Goal: Task Accomplishment & Management: Manage account settings

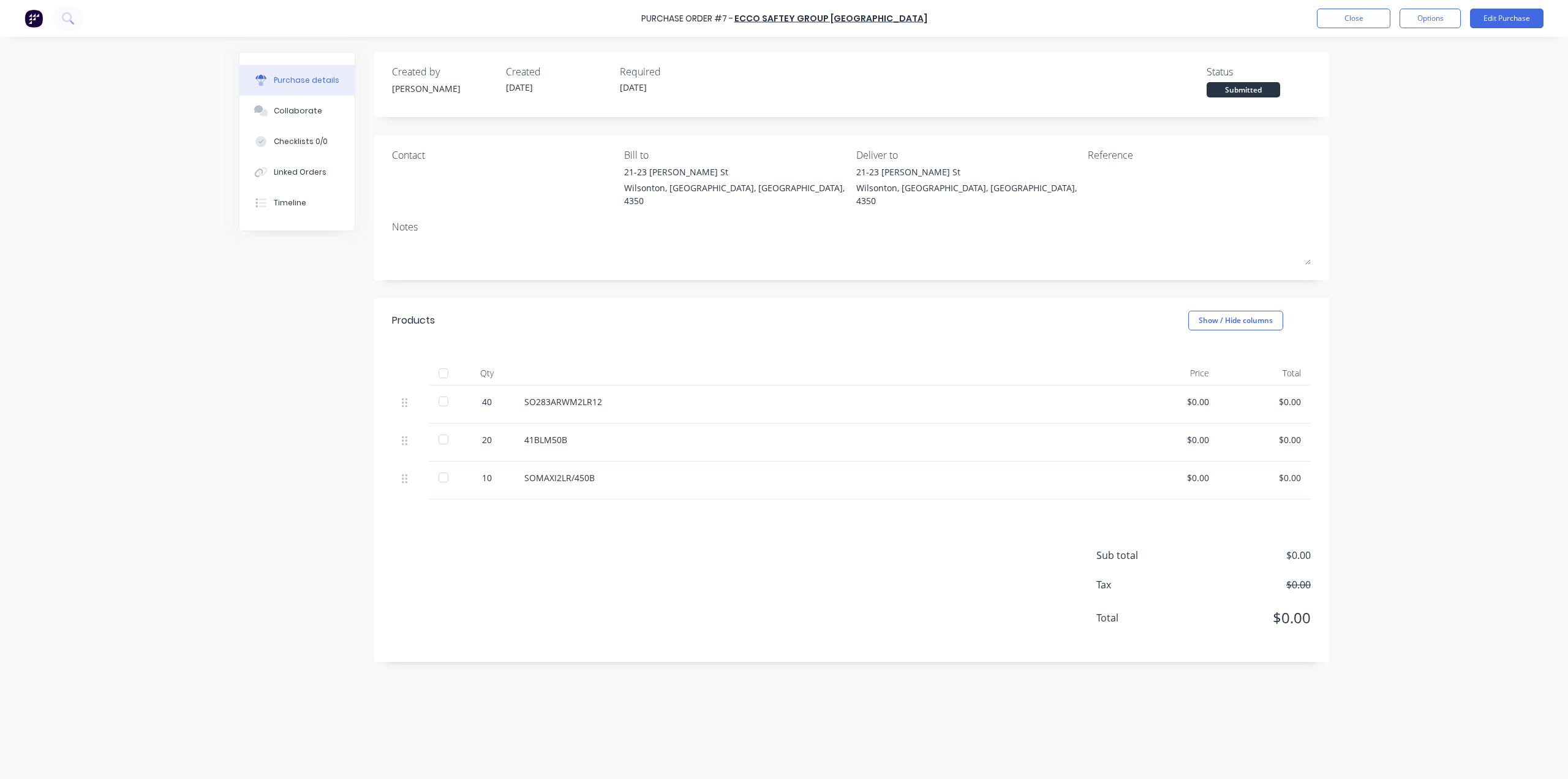
click at [747, 276] on div "Created by Jason Created 05/08/25 Required 05/08/25 Status Submitted Contact Bi…" at bounding box center [851, 357] width 956 height 610
drag, startPoint x: 1346, startPoint y: 300, endPoint x: 1353, endPoint y: 299, distance: 7.1
click at [1348, 300] on div "Purchase Order #7 - ECCO SAFTEY GROUP AUSTRALIA Close Options Edit Purchase Pur…" at bounding box center [784, 390] width 1568 height 779
click at [1454, 16] on button "Options" at bounding box center [1430, 18] width 61 height 19
click at [1382, 73] on div "Convert to Bill" at bounding box center [1403, 74] width 95 height 18
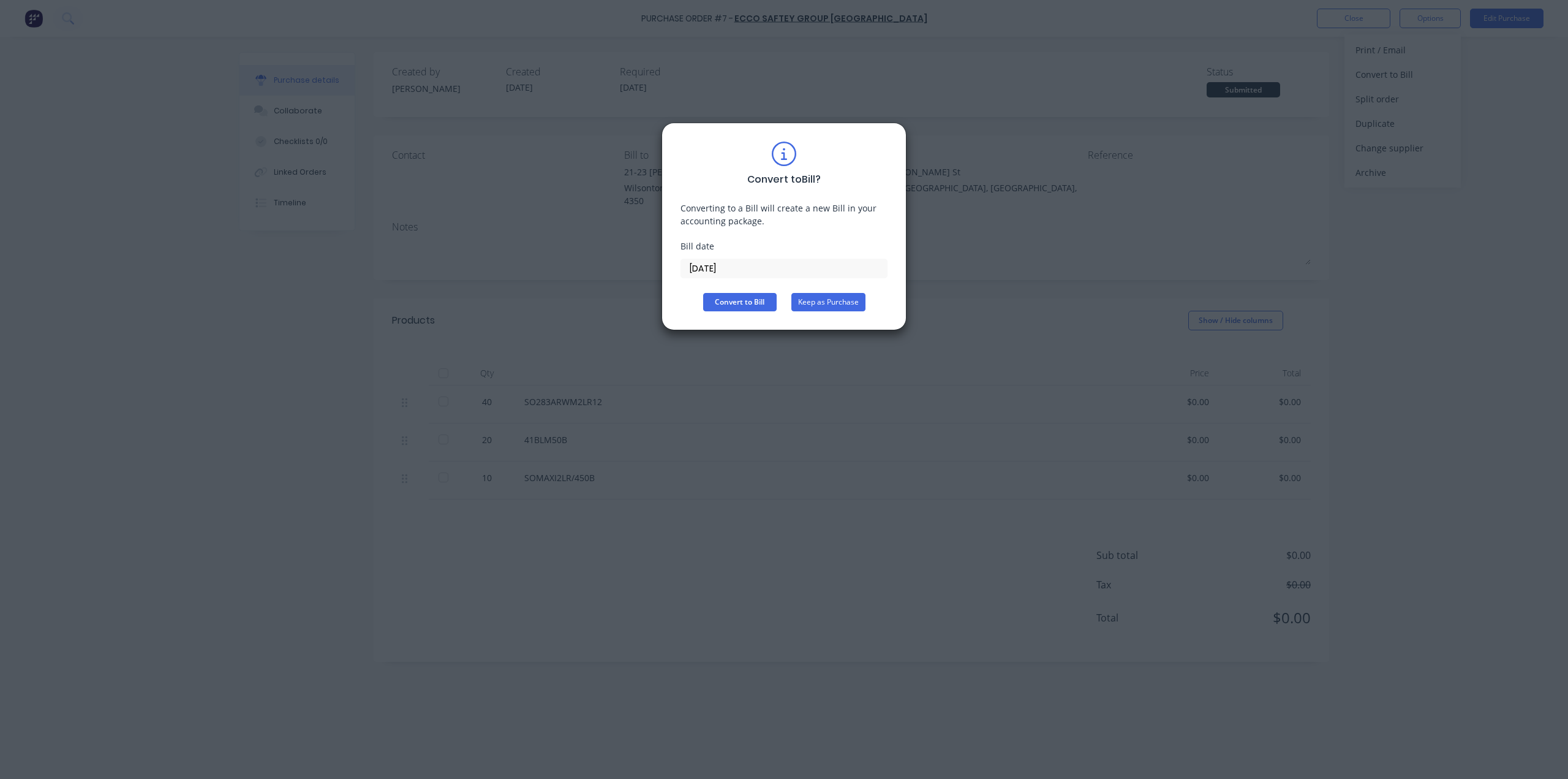
click at [837, 301] on button "Keep as Purchase" at bounding box center [828, 302] width 74 height 19
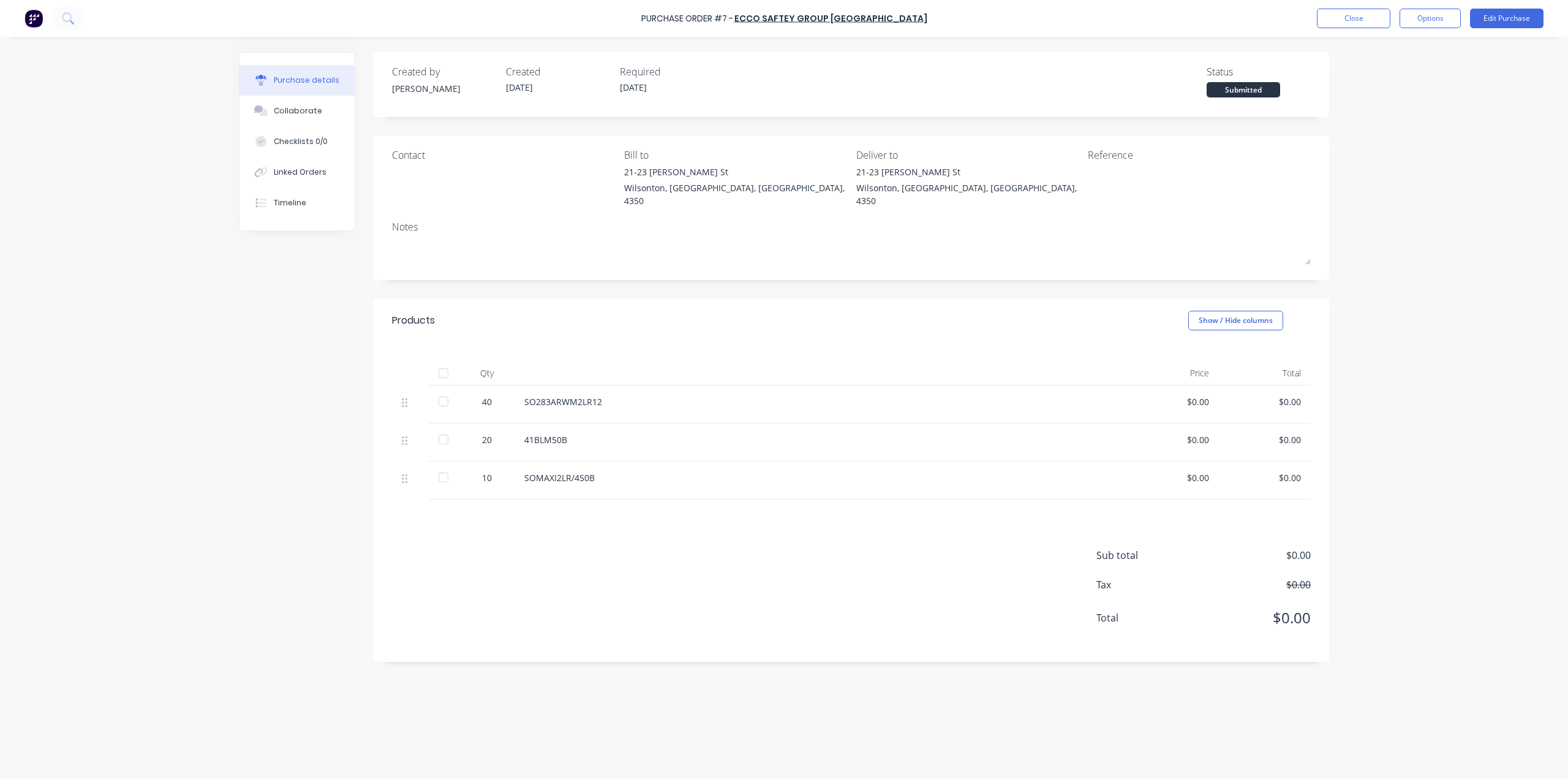
click at [32, 21] on img at bounding box center [34, 19] width 19 height 19
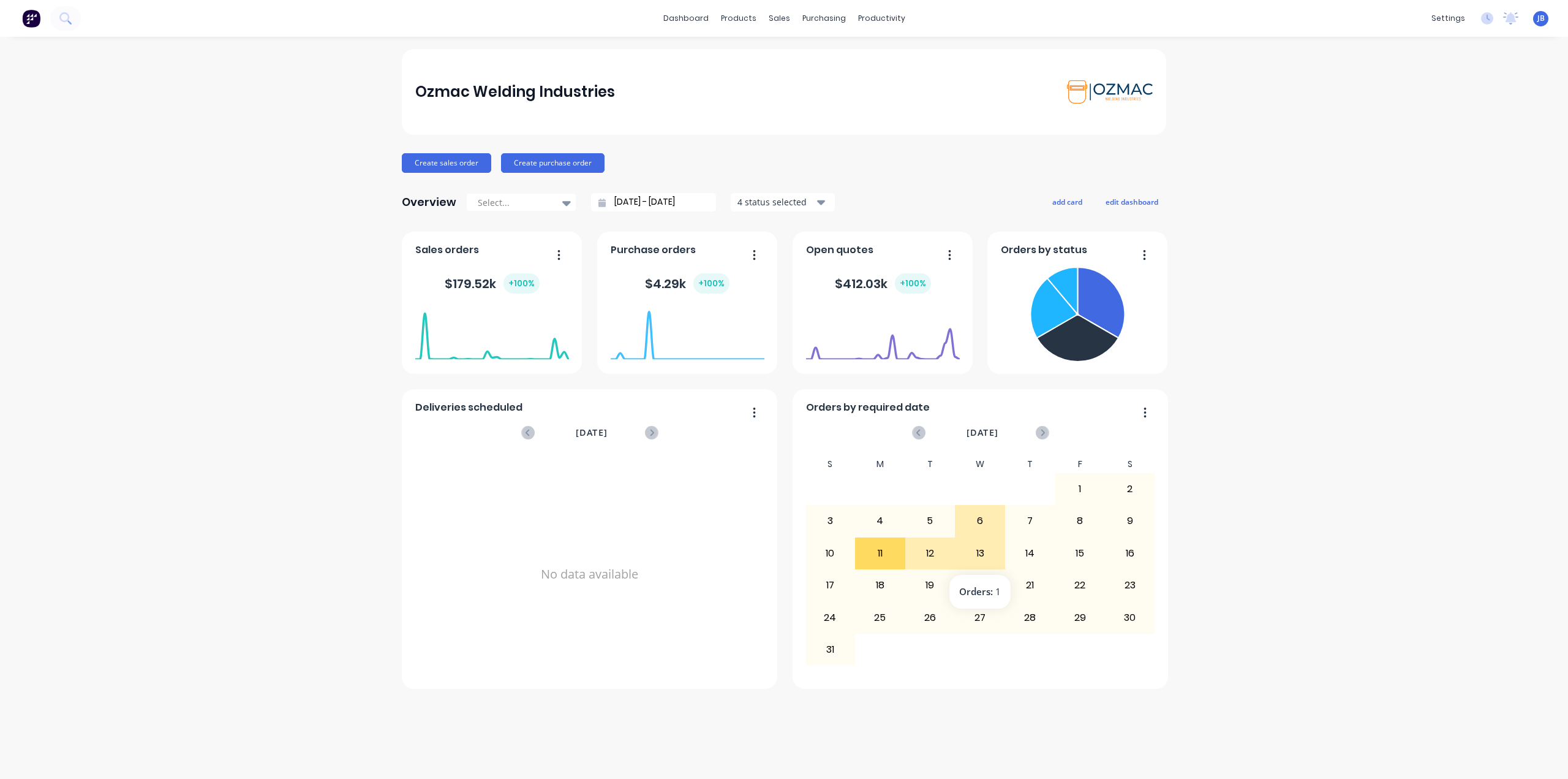
click at [983, 552] on div "13" at bounding box center [980, 553] width 49 height 31
click at [979, 557] on div "13" at bounding box center [980, 553] width 49 height 31
click at [609, 466] on div "No data available" at bounding box center [589, 575] width 349 height 238
click at [794, 199] on div "4 status selected" at bounding box center [776, 202] width 77 height 13
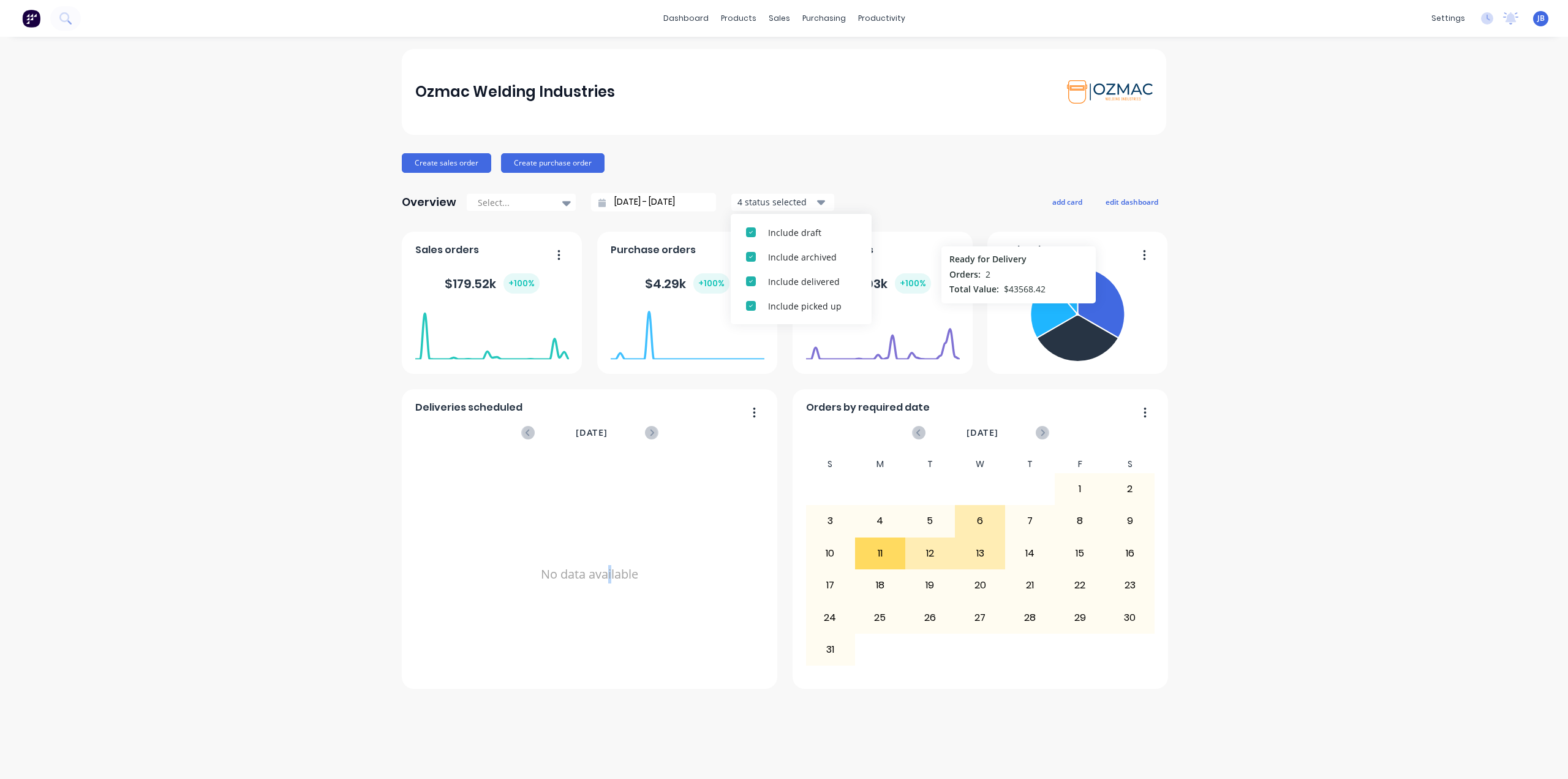
click at [794, 199] on div "4 status selected" at bounding box center [776, 202] width 77 height 13
click at [513, 205] on div at bounding box center [515, 202] width 77 height 15
click at [509, 324] on div "All time" at bounding box center [521, 321] width 110 height 23
type input "[DATE] - [DATE]"
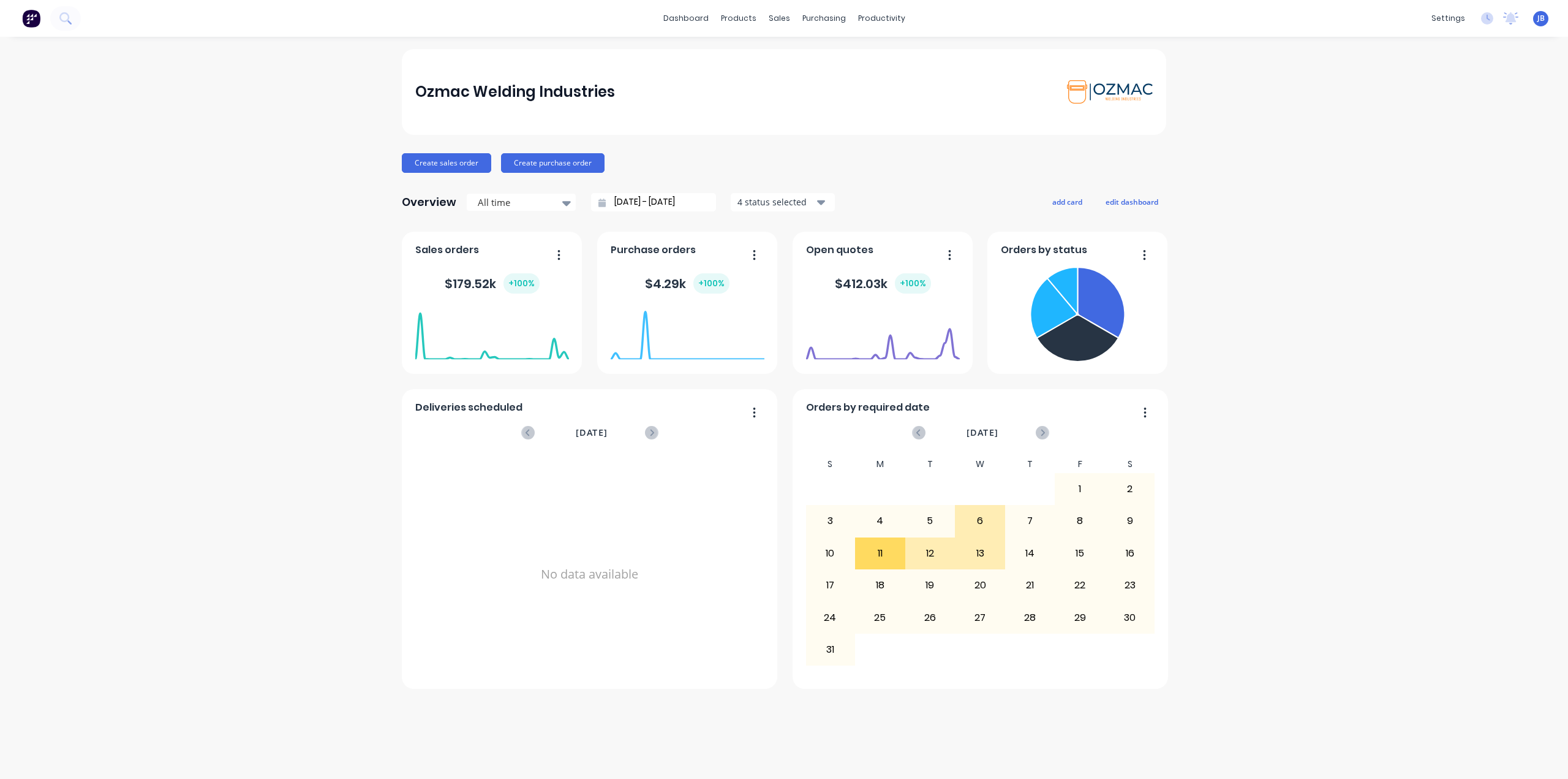
click at [1197, 471] on div "Ozmac Welding Industries Create sales order Create purchase order Overview All …" at bounding box center [784, 407] width 1568 height 718
click at [693, 16] on link "dashboard" at bounding box center [686, 19] width 57 height 19
click at [1487, 19] on icon at bounding box center [1487, 18] width 12 height 12
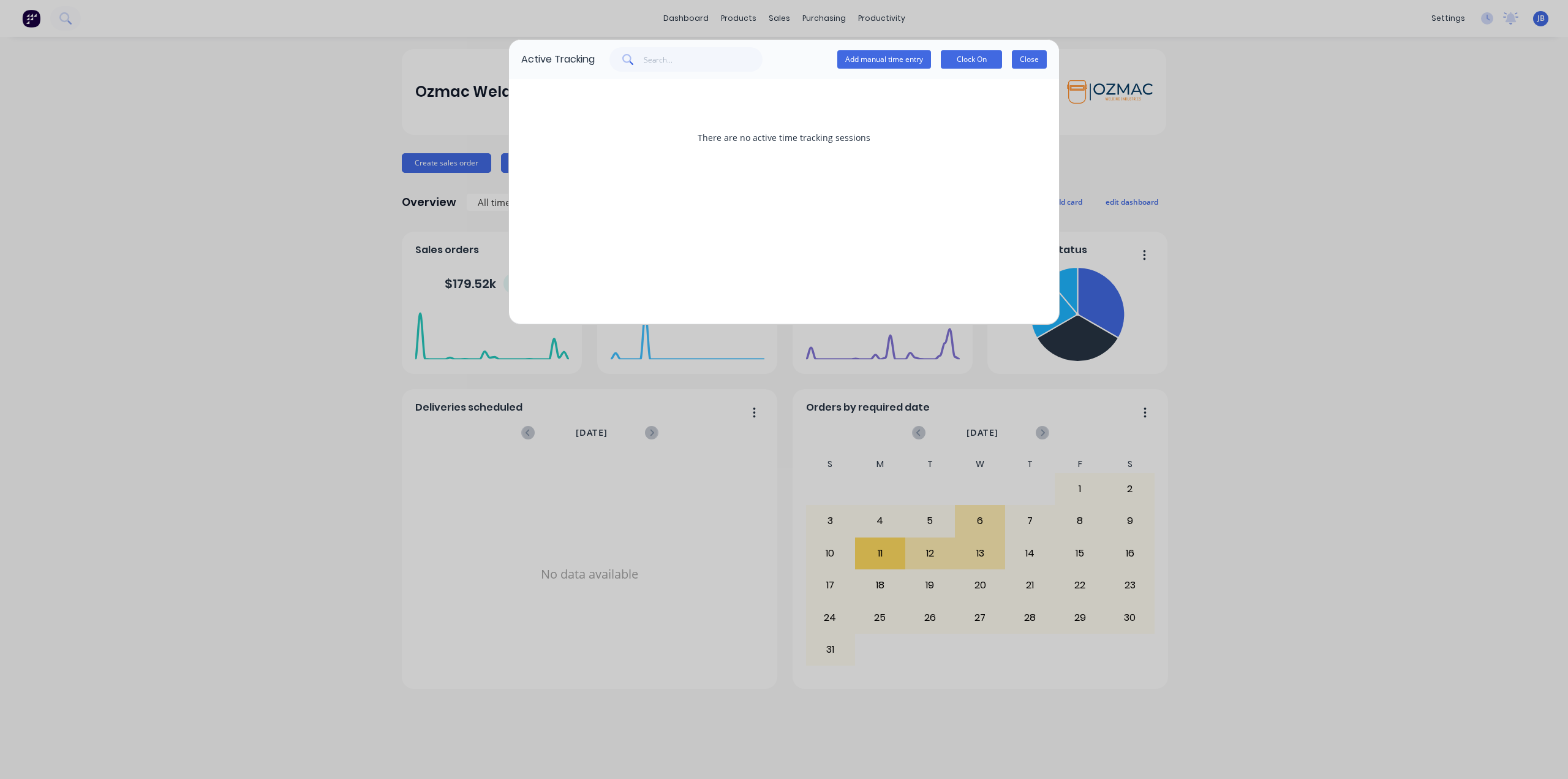
click at [1028, 65] on button "Close" at bounding box center [1030, 60] width 35 height 19
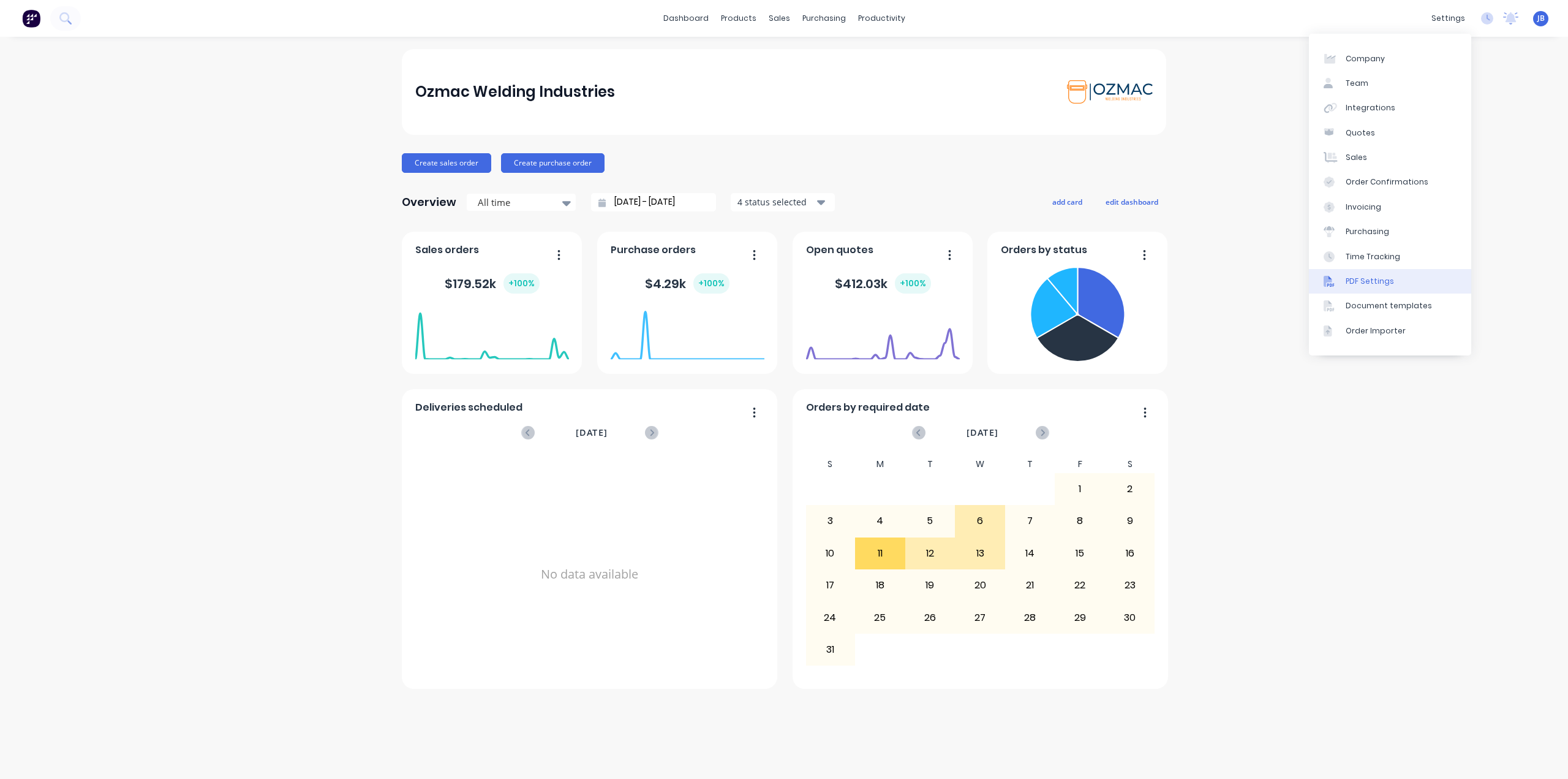
click at [1359, 284] on div "PDF Settings" at bounding box center [1370, 281] width 49 height 11
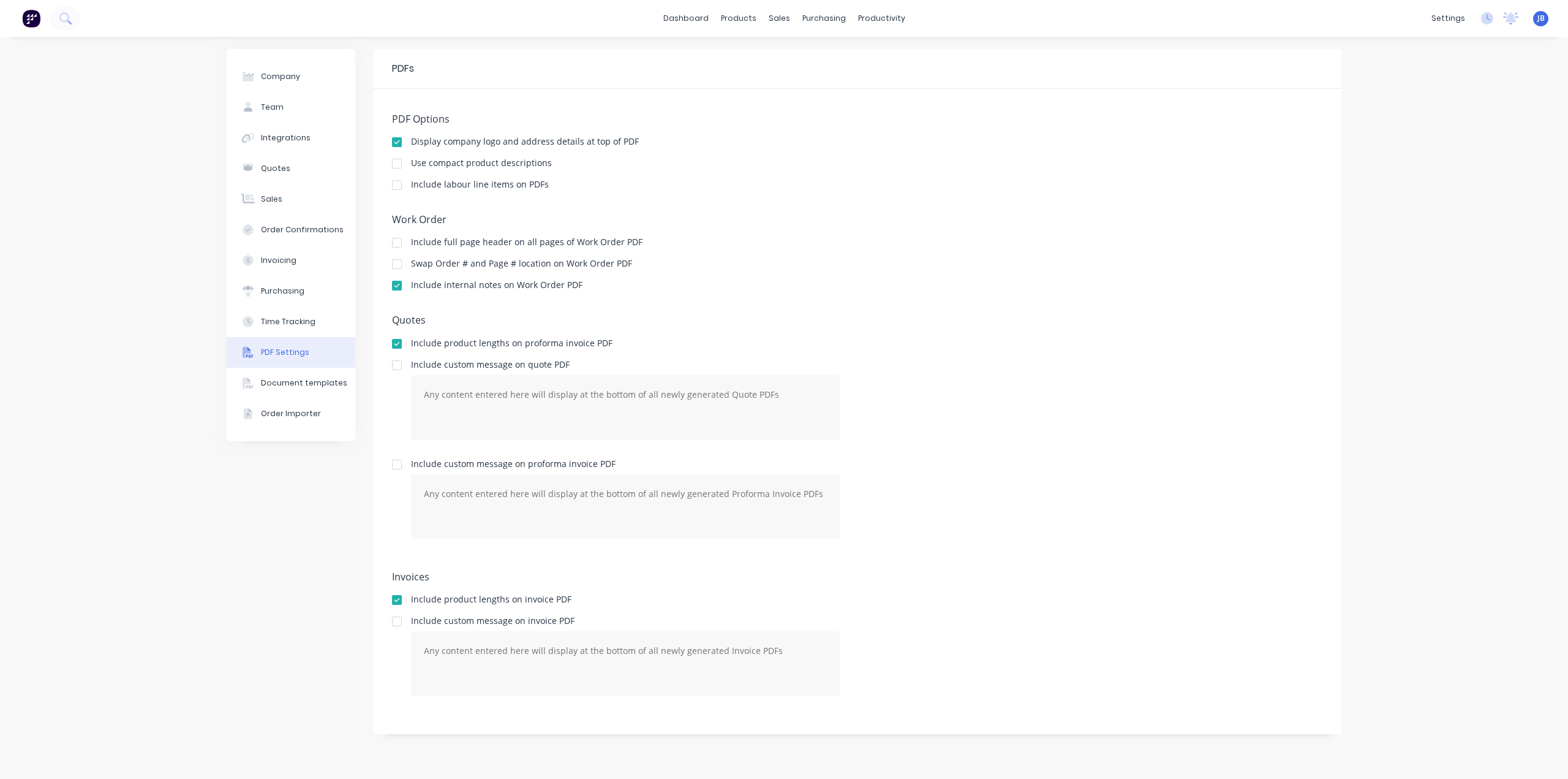
click at [704, 261] on div "Swap Order # and Page # location on Work Order PDF" at bounding box center [857, 265] width 931 height 11
click at [312, 232] on div "Order Confirmations" at bounding box center [302, 230] width 82 height 11
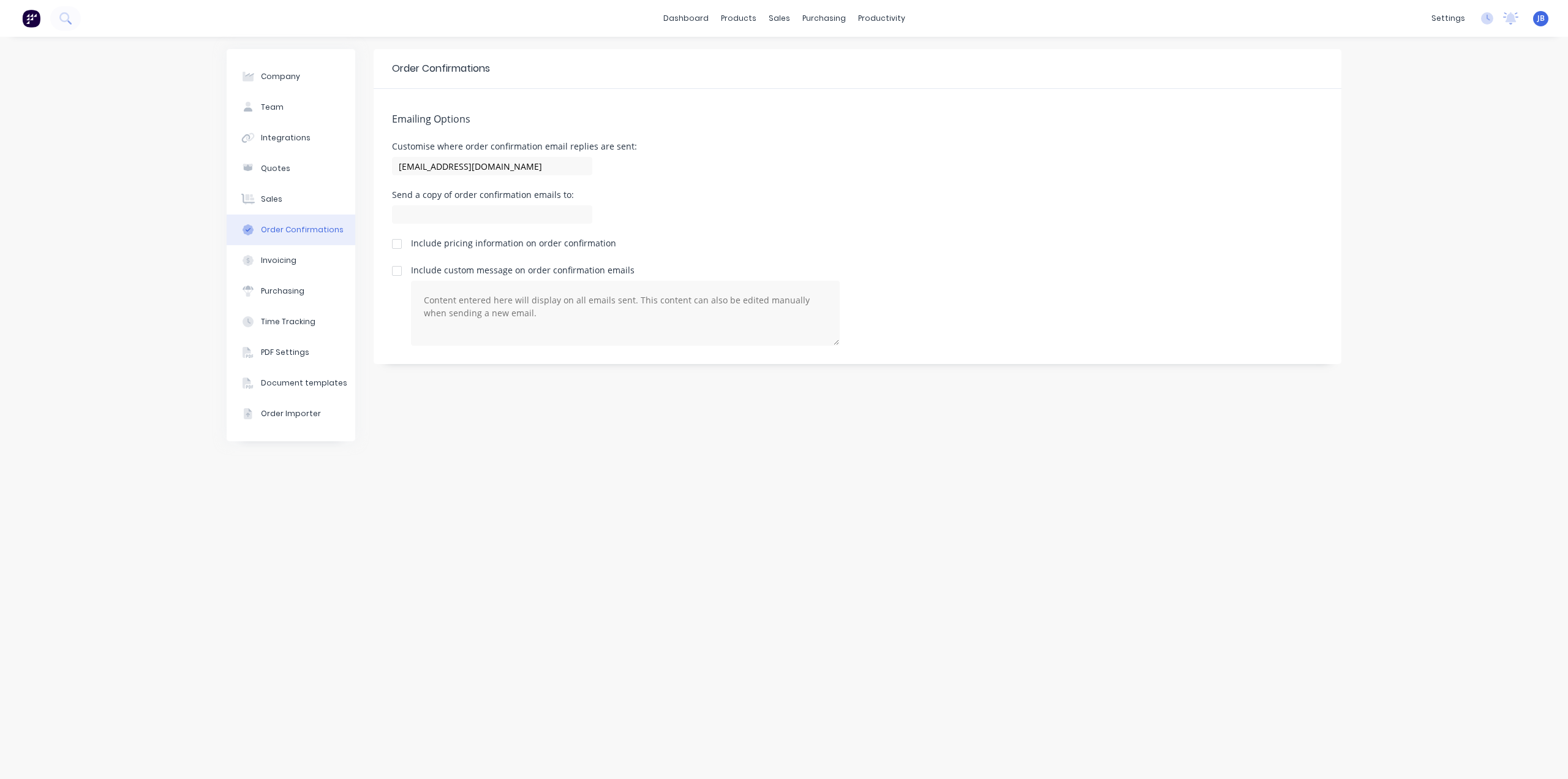
click at [659, 246] on div "Include pricing information on order confirmation" at bounding box center [857, 246] width 931 height 15
click at [652, 153] on div "Customise where order confirmation email replies are sent: [EMAIL_ADDRESS][DOMA…" at bounding box center [857, 160] width 931 height 36
click at [297, 263] on button "Invoicing" at bounding box center [290, 260] width 128 height 31
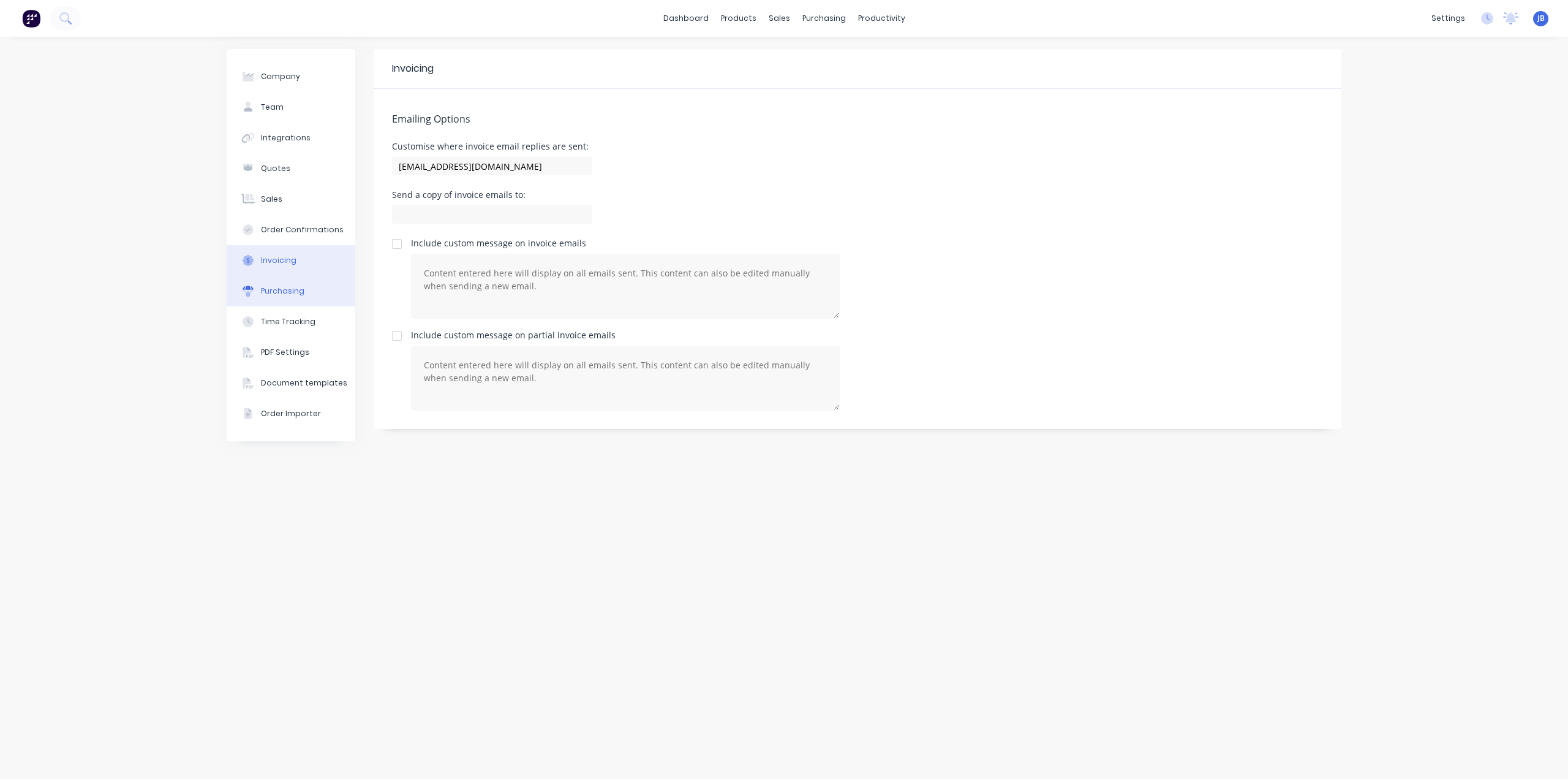
click at [302, 288] on button "Purchasing" at bounding box center [290, 291] width 128 height 31
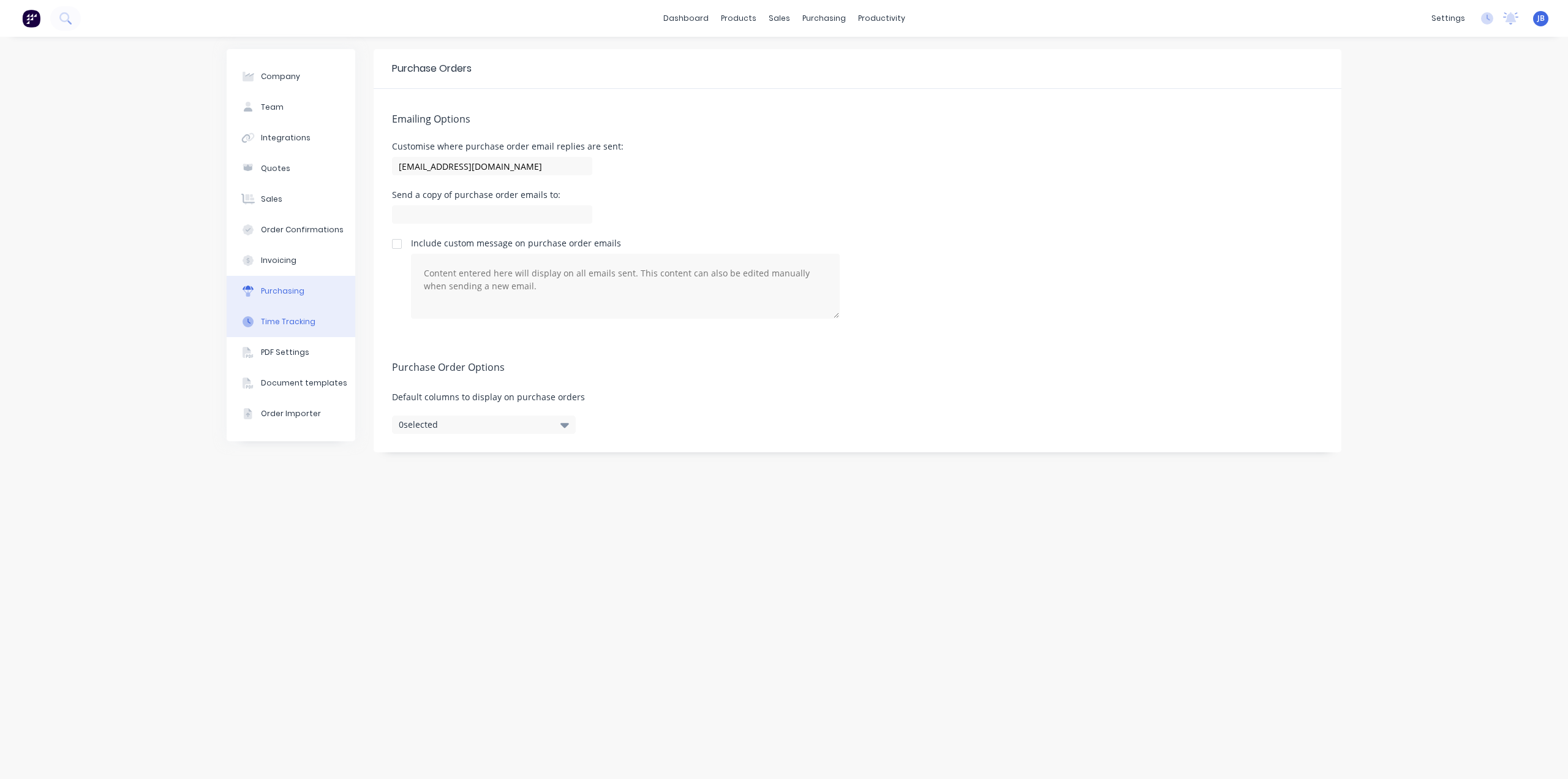
click at [305, 315] on button "Time Tracking" at bounding box center [290, 321] width 128 height 31
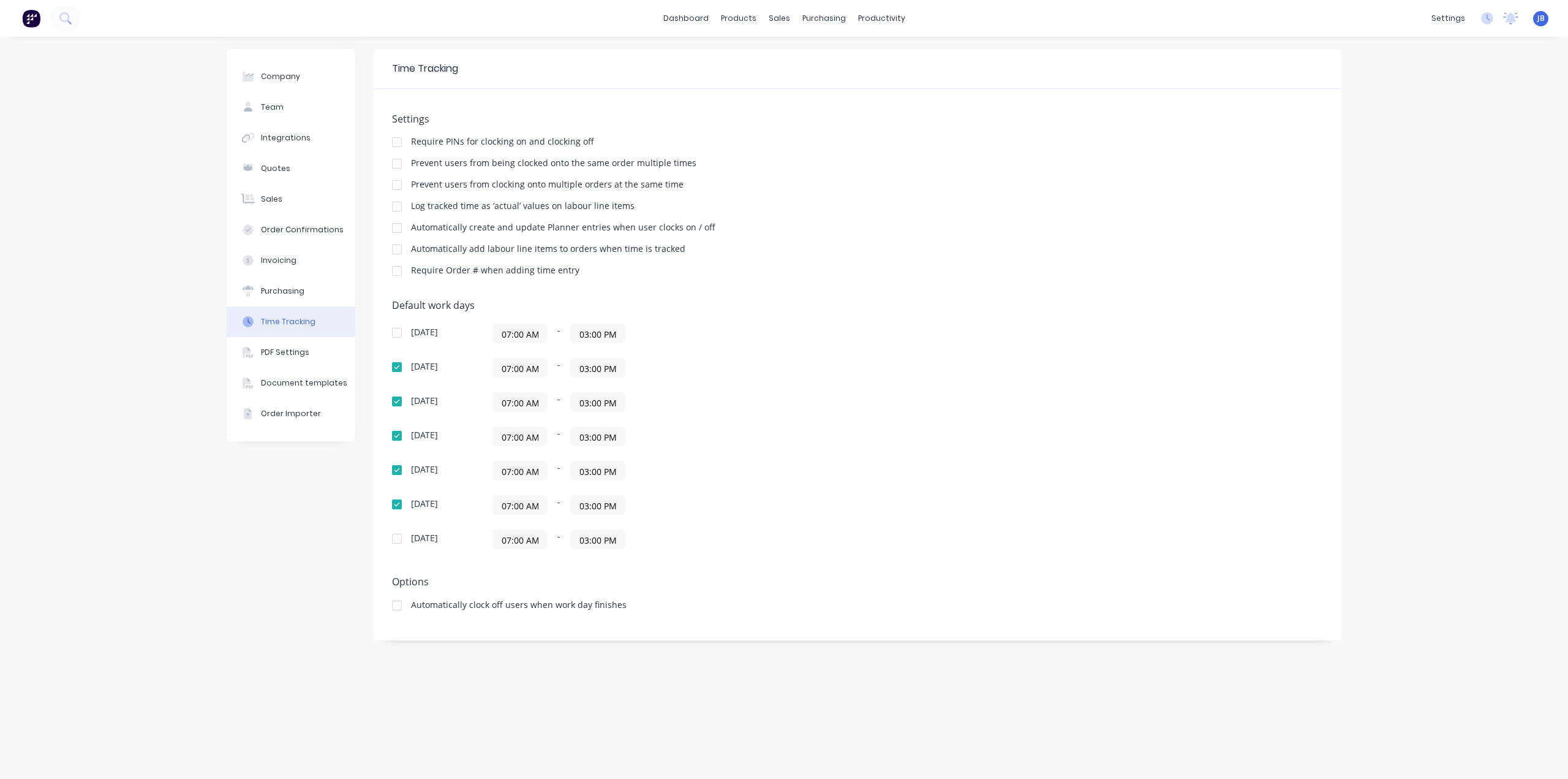
click at [618, 126] on div "Settings Require PINs for clocking on and clocking off Prevent users from being…" at bounding box center [857, 200] width 931 height 174
click at [727, 221] on div "Settings Require PINs for clocking on and clocking off Prevent users from being…" at bounding box center [857, 200] width 931 height 174
click at [301, 357] on div "PDF Settings" at bounding box center [285, 352] width 49 height 11
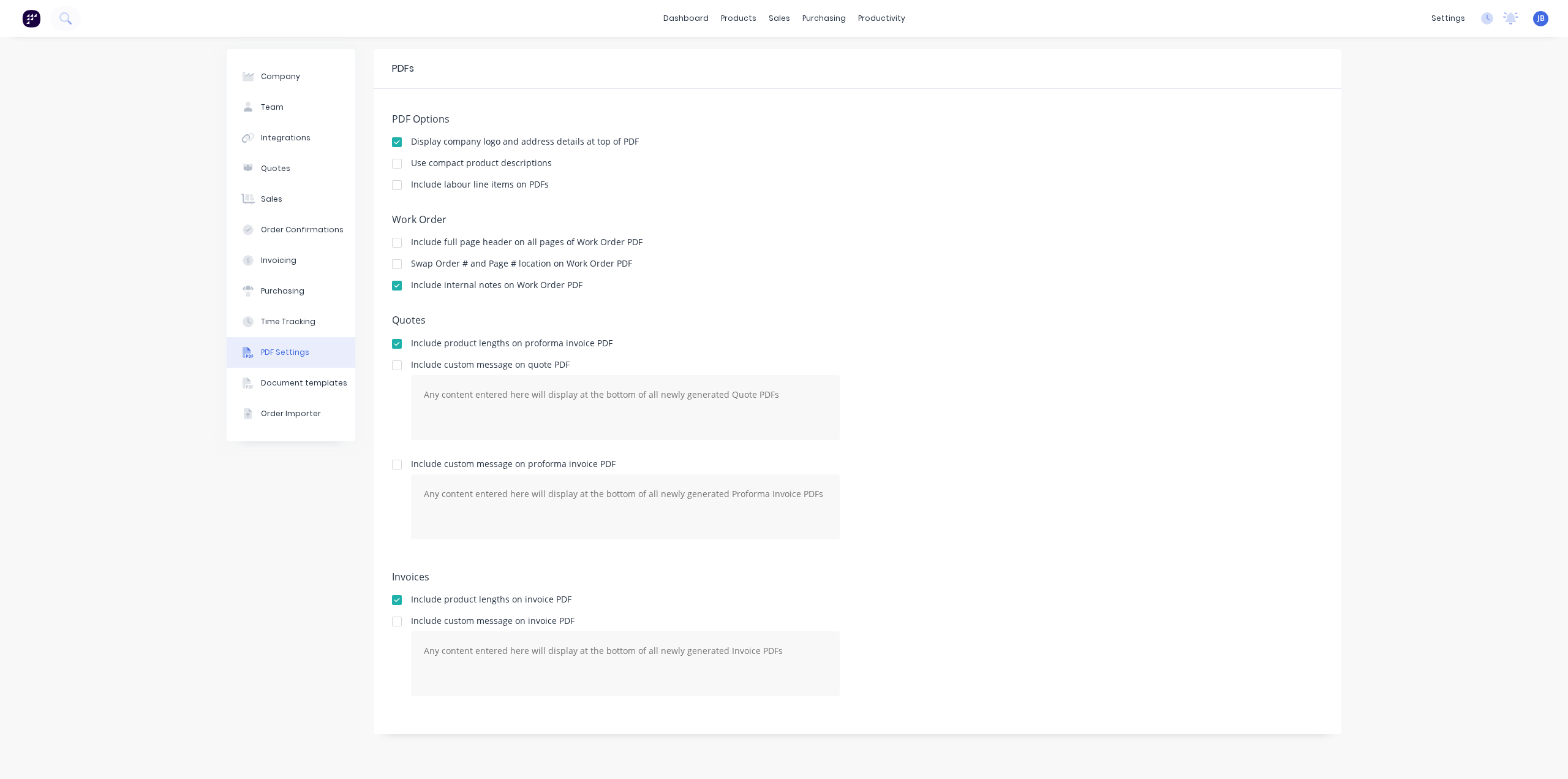
click at [639, 288] on div "Include internal notes on Work Order PDF" at bounding box center [857, 286] width 931 height 11
click at [1088, 308] on div "PDF Options Display company logo and address details at top of PDF Use compact …" at bounding box center [857, 412] width 968 height 646
click at [280, 228] on div "Order Confirmations" at bounding box center [302, 230] width 82 height 11
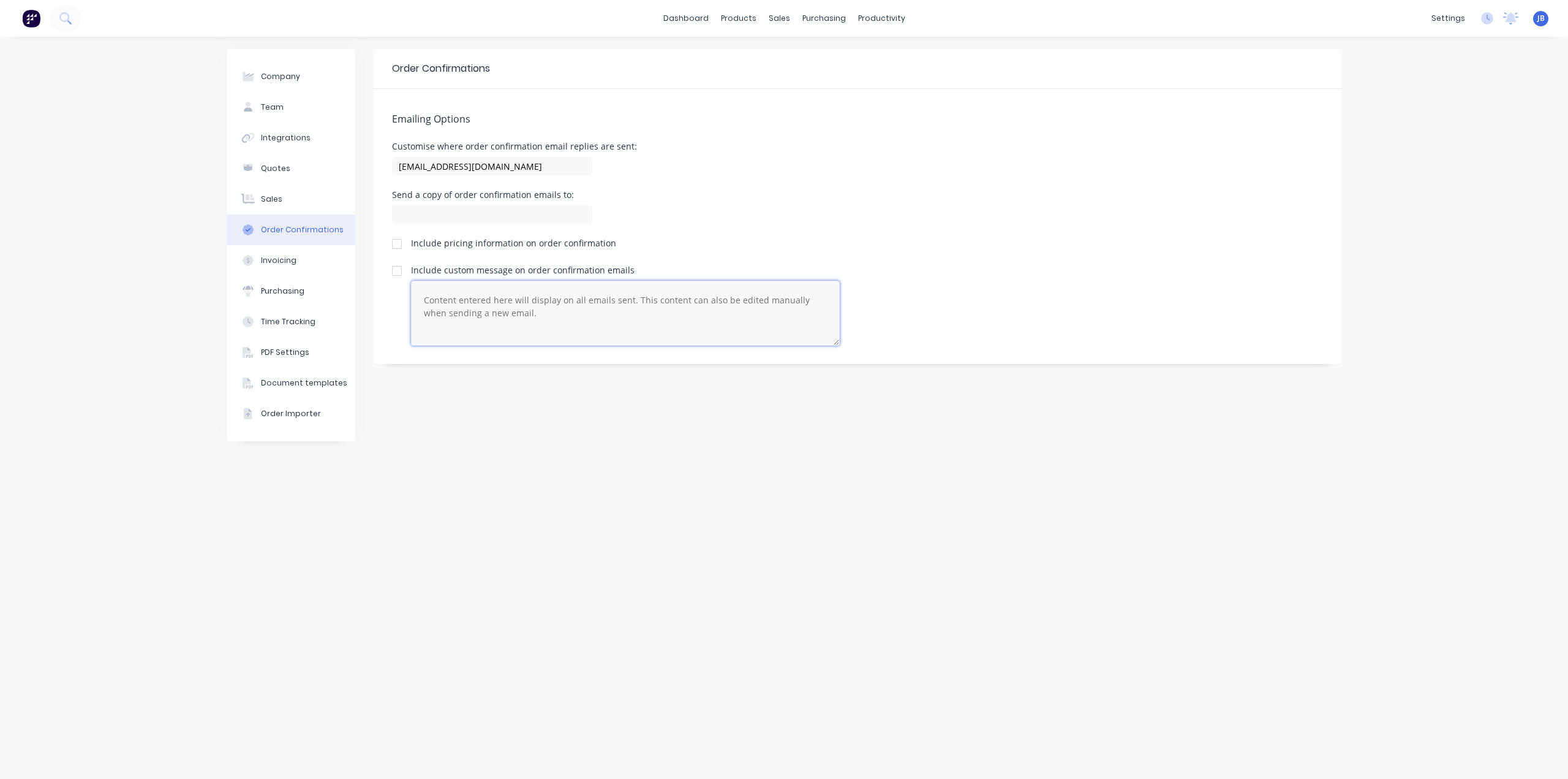
click at [564, 299] on textarea at bounding box center [625, 313] width 429 height 65
click at [285, 298] on button "Purchasing" at bounding box center [290, 291] width 128 height 31
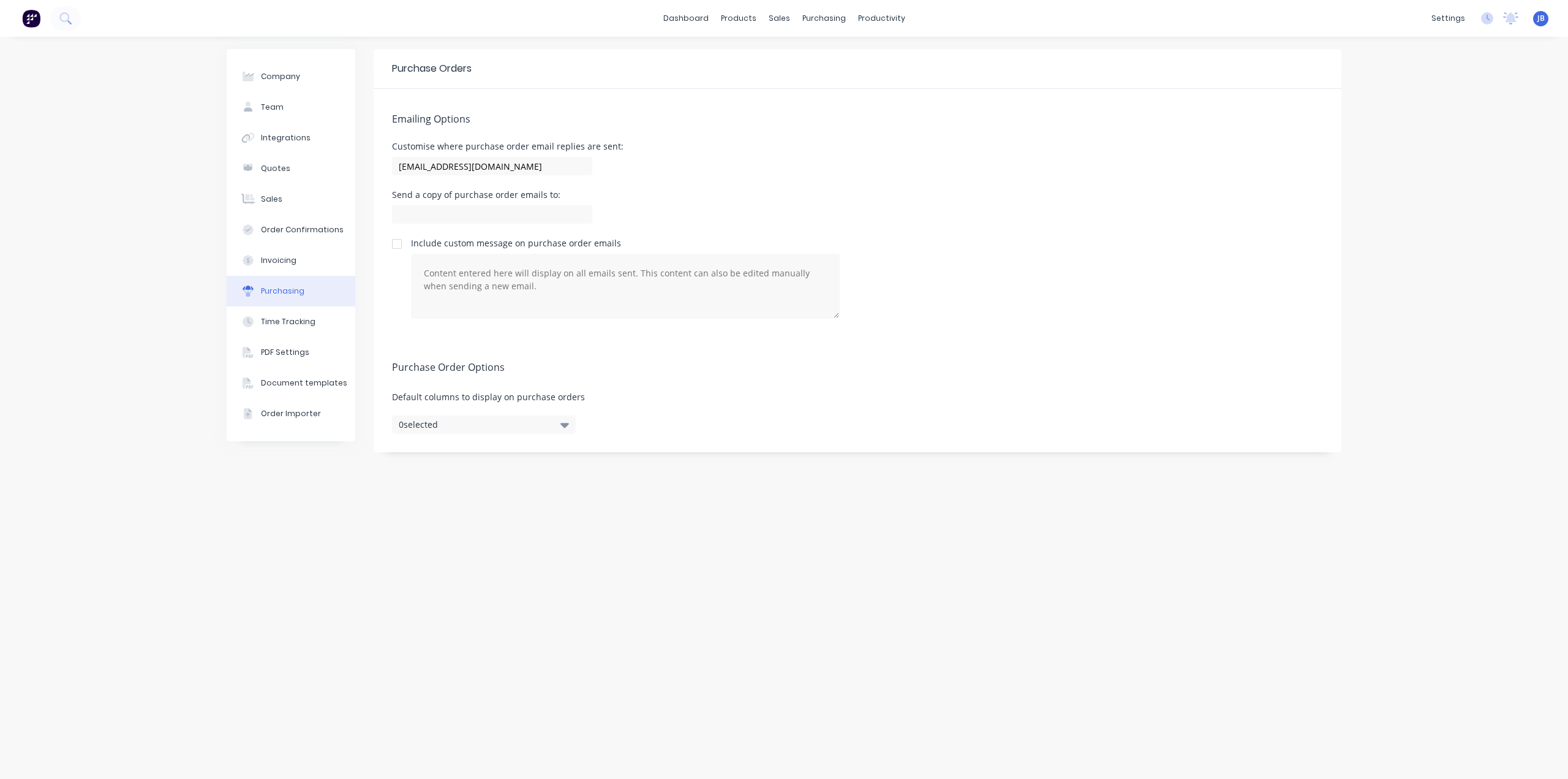
click at [844, 214] on div "Send a copy of purchase order emails to:" at bounding box center [857, 209] width 931 height 36
click at [680, 212] on div "Send a copy of purchase order emails to:" at bounding box center [857, 209] width 931 height 36
